Goal: Check status: Check status

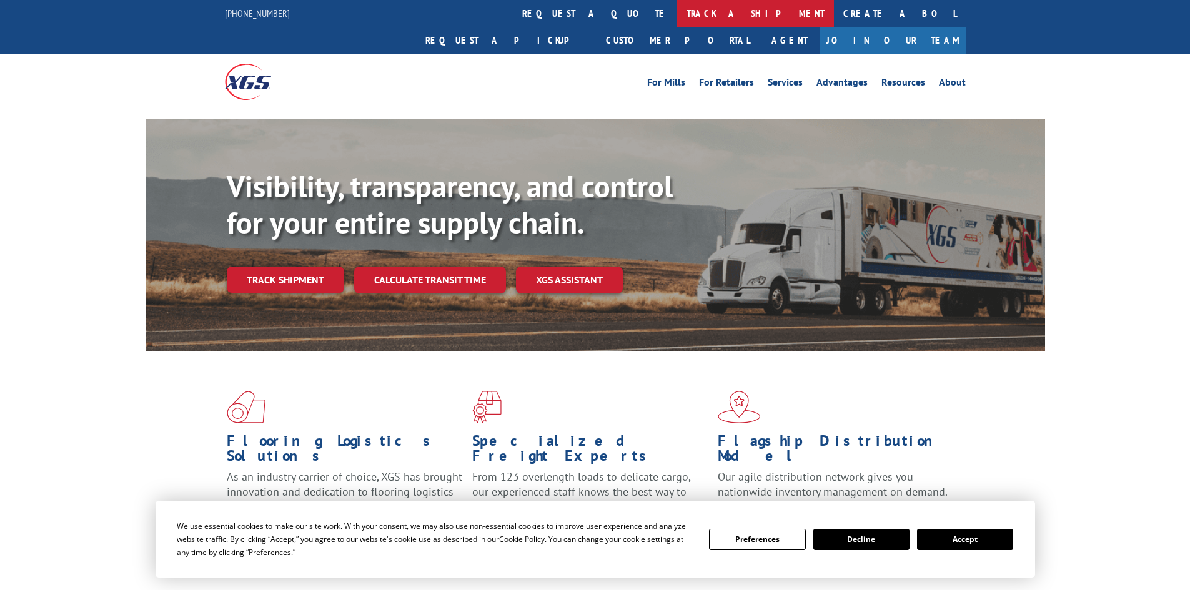
click at [677, 18] on link "track a shipment" at bounding box center [755, 13] width 157 height 27
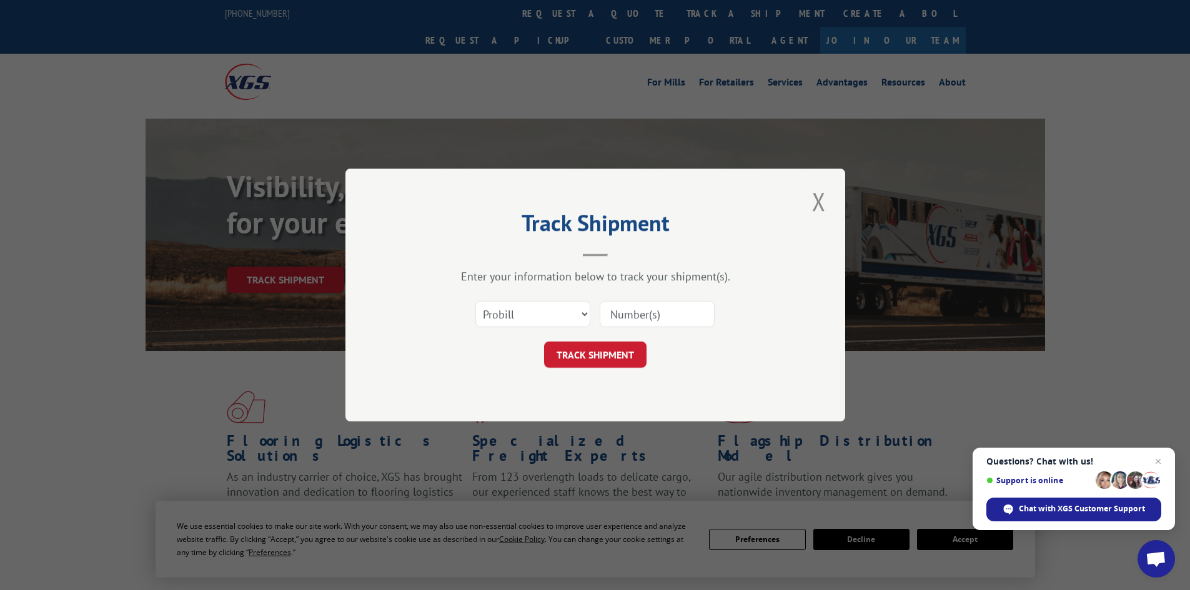
click at [672, 307] on input at bounding box center [657, 314] width 115 height 26
paste input "8886743032"
type input "8886743032"
click at [602, 353] on button "TRACK SHIPMENT" at bounding box center [595, 355] width 102 height 26
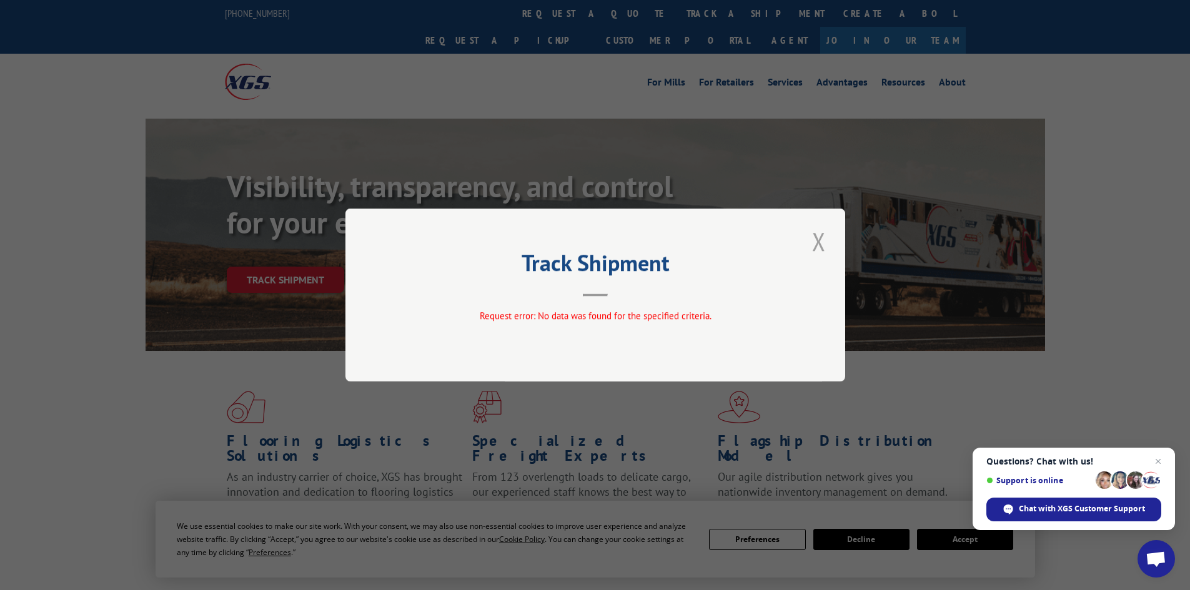
click at [821, 246] on button "Close modal" at bounding box center [819, 241] width 21 height 34
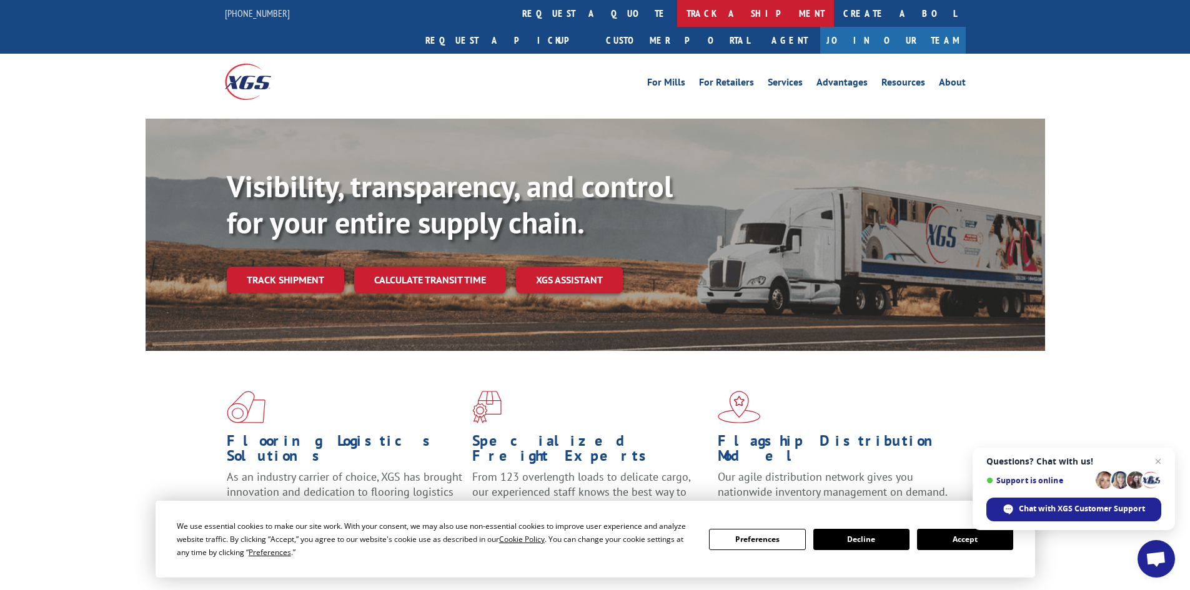
click at [677, 9] on link "track a shipment" at bounding box center [755, 13] width 157 height 27
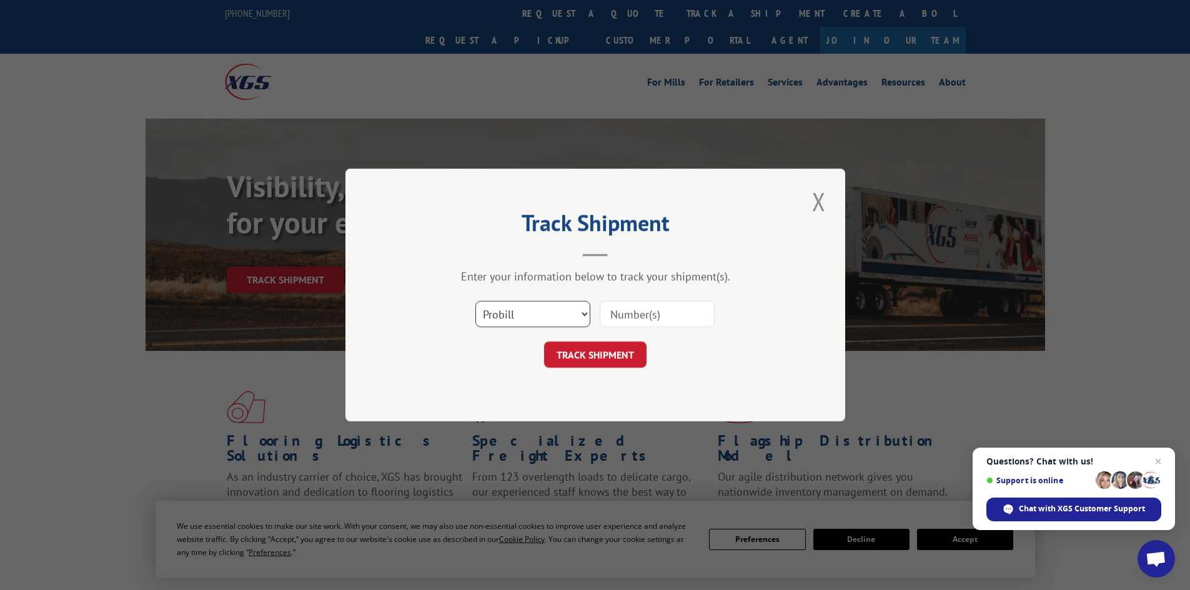
click at [523, 313] on select "Select category... Probill BOL PO" at bounding box center [532, 314] width 115 height 26
select select "bol"
click at [475, 301] on select "Select category... Probill BOL PO" at bounding box center [532, 314] width 115 height 26
click at [624, 319] on input at bounding box center [657, 314] width 115 height 26
paste input "8886743032"
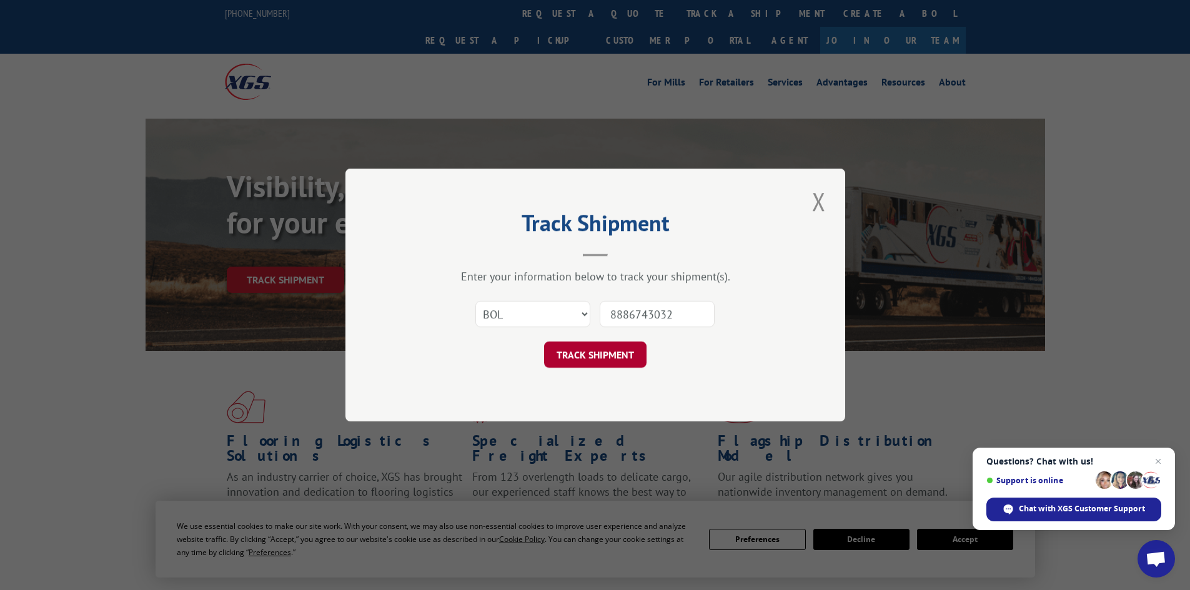
type input "8886743032"
click at [594, 359] on button "TRACK SHIPMENT" at bounding box center [595, 355] width 102 height 26
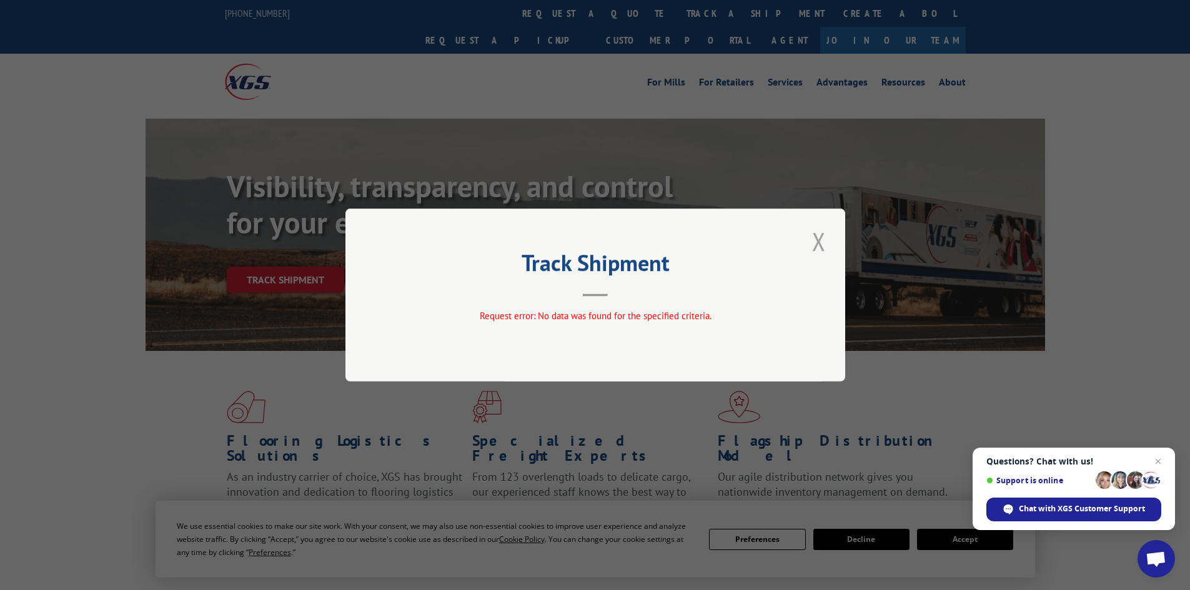
click at [822, 242] on button "Close modal" at bounding box center [819, 241] width 21 height 34
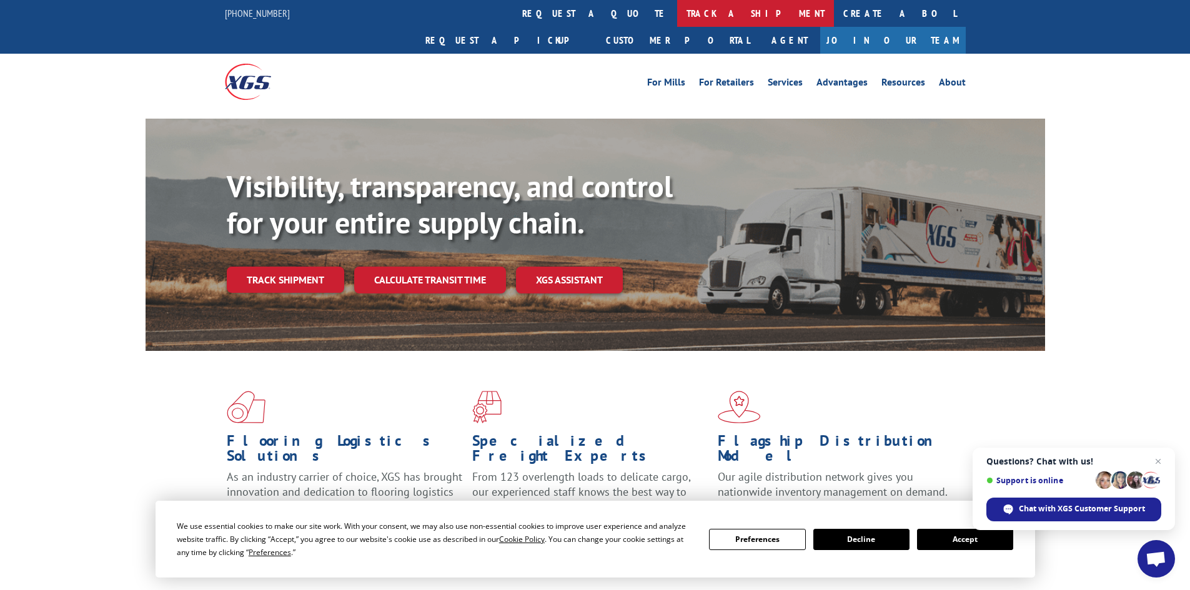
click at [677, 18] on link "track a shipment" at bounding box center [755, 13] width 157 height 27
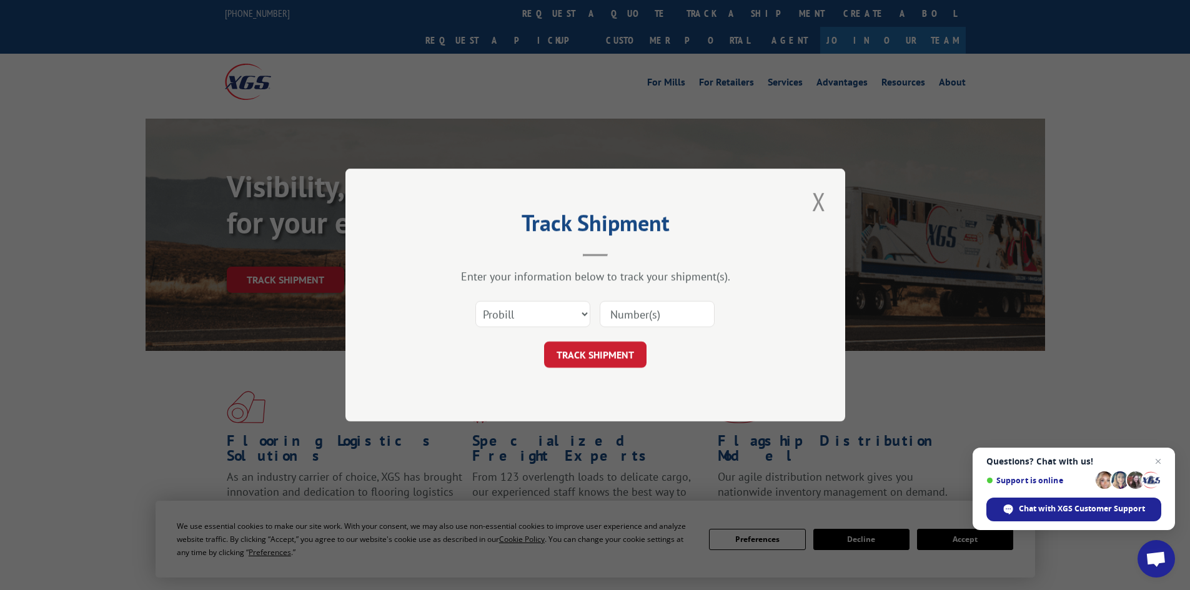
click at [535, 336] on form "Select category... Probill BOL PO TRACK SHIPMENT" at bounding box center [595, 331] width 375 height 74
click at [532, 316] on select "Select category... Probill BOL PO" at bounding box center [532, 314] width 115 height 26
select select "po"
click at [475, 301] on select "Select category... Probill BOL PO" at bounding box center [532, 314] width 115 height 26
click at [658, 304] on input at bounding box center [657, 314] width 115 height 26
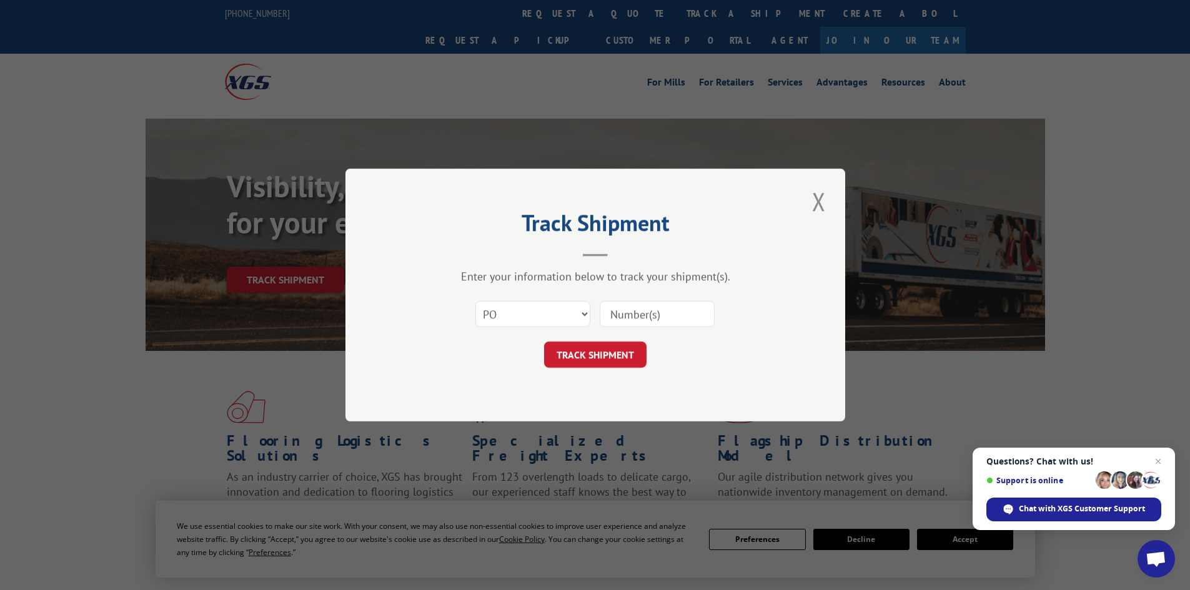
type input "v"
paste input "8886743032"
type input "8886743032"
click at [600, 356] on button "TRACK SHIPMENT" at bounding box center [595, 355] width 102 height 26
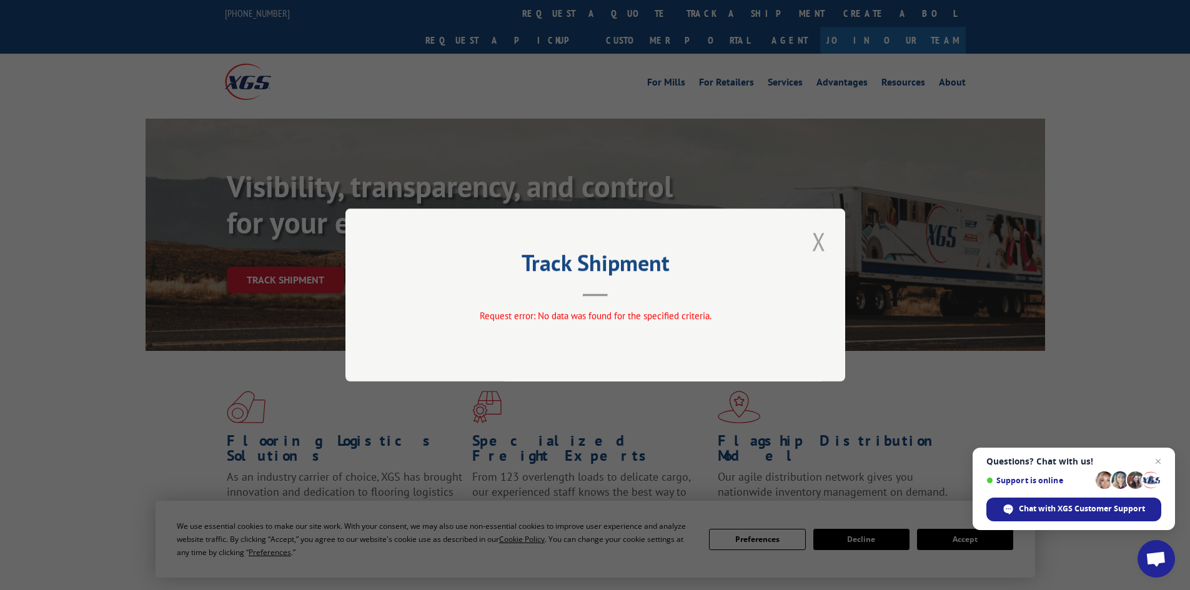
click at [824, 241] on button "Close modal" at bounding box center [819, 241] width 21 height 34
